Goal: Information Seeking & Learning: Understand process/instructions

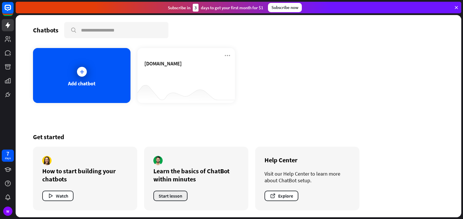
click at [166, 193] on button "Start lesson" at bounding box center [170, 196] width 34 height 10
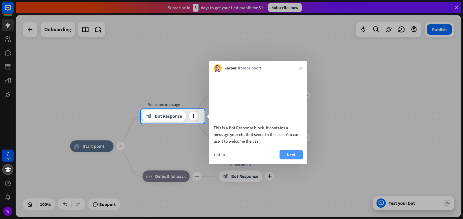
click at [299, 159] on button "Next" at bounding box center [290, 154] width 23 height 9
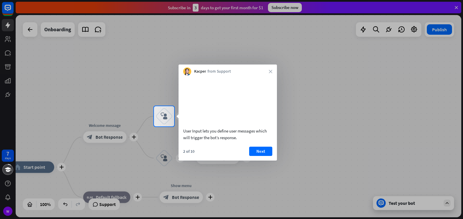
click at [262, 161] on div "2 of 10 Next" at bounding box center [227, 154] width 98 height 14
click at [261, 156] on button "Next" at bounding box center [260, 151] width 23 height 9
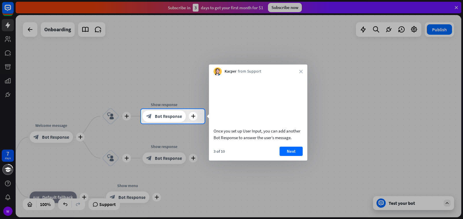
click at [295, 156] on button "Next" at bounding box center [290, 151] width 23 height 9
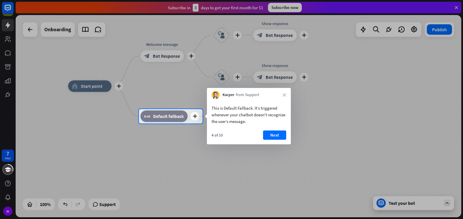
click at [276, 140] on div "4 of 10 Next" at bounding box center [249, 137] width 84 height 14
click at [276, 137] on button "Next" at bounding box center [274, 134] width 23 height 9
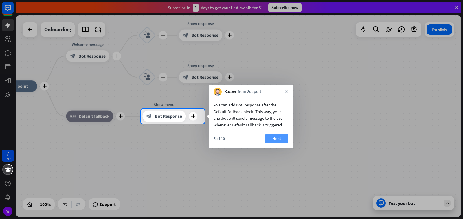
click at [277, 137] on button "Next" at bounding box center [276, 138] width 23 height 9
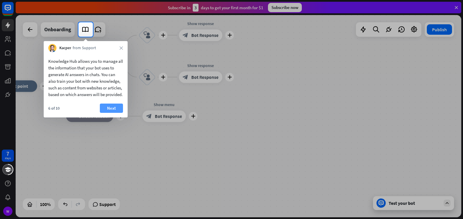
click at [109, 113] on button "Next" at bounding box center [111, 108] width 23 height 9
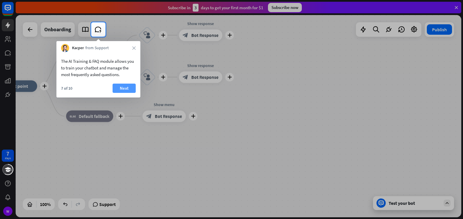
click at [121, 88] on button "Next" at bounding box center [124, 88] width 23 height 9
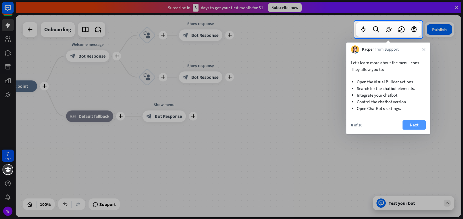
click at [415, 128] on button "Next" at bounding box center [413, 124] width 23 height 9
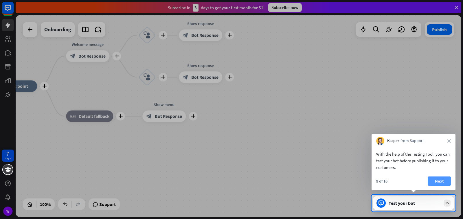
click at [440, 180] on button "Next" at bounding box center [439, 180] width 23 height 9
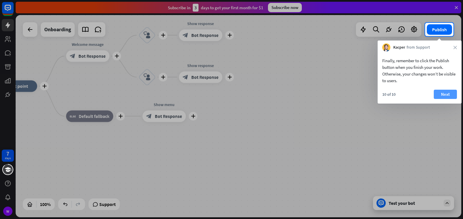
click at [443, 95] on button "Next" at bounding box center [445, 94] width 23 height 9
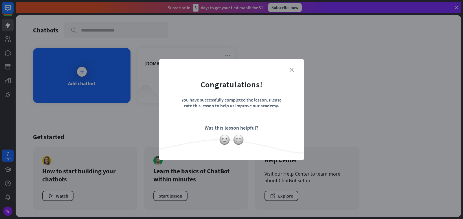
click at [289, 69] on icon "close" at bounding box center [291, 70] width 4 height 4
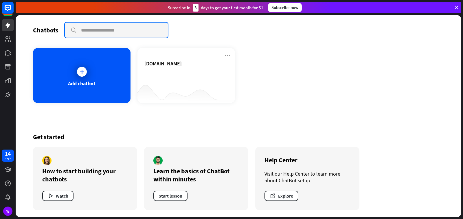
click at [93, 33] on input "text" at bounding box center [116, 30] width 103 height 15
type input "*"
type input "****"
click at [163, 29] on input "****" at bounding box center [116, 30] width 103 height 15
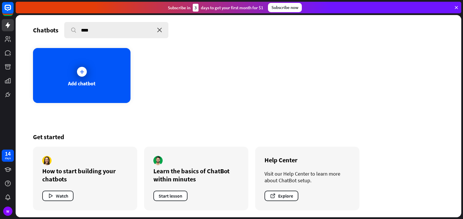
click at [160, 29] on icon "close" at bounding box center [159, 30] width 5 height 5
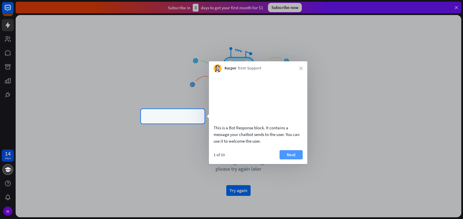
click at [280, 159] on button "Next" at bounding box center [290, 154] width 23 height 9
